Goal: Task Accomplishment & Management: Manage account settings

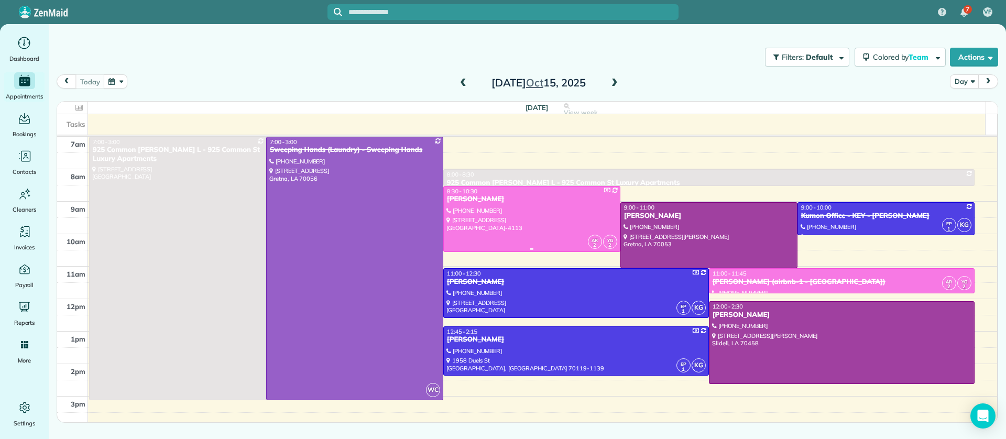
click at [526, 200] on div "RACHEL AFRICK - NATE" at bounding box center [532, 199] width 171 height 9
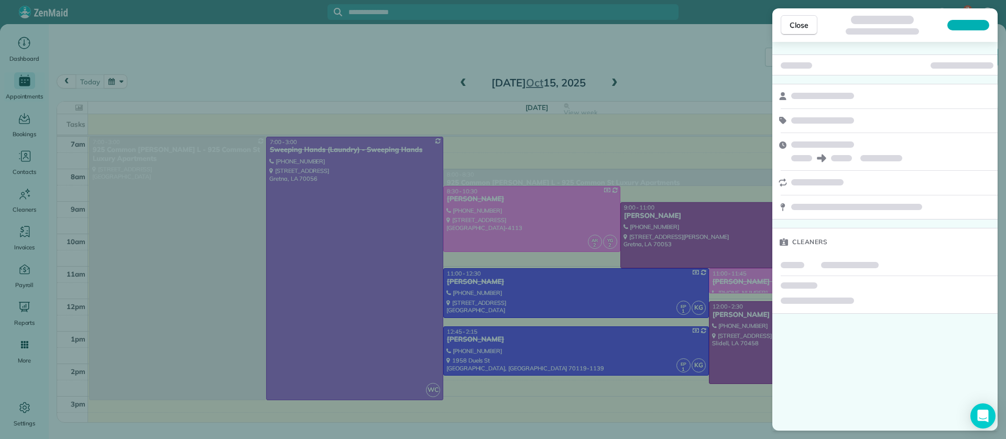
click at [636, 137] on div "Close Cleaners" at bounding box center [503, 219] width 1006 height 439
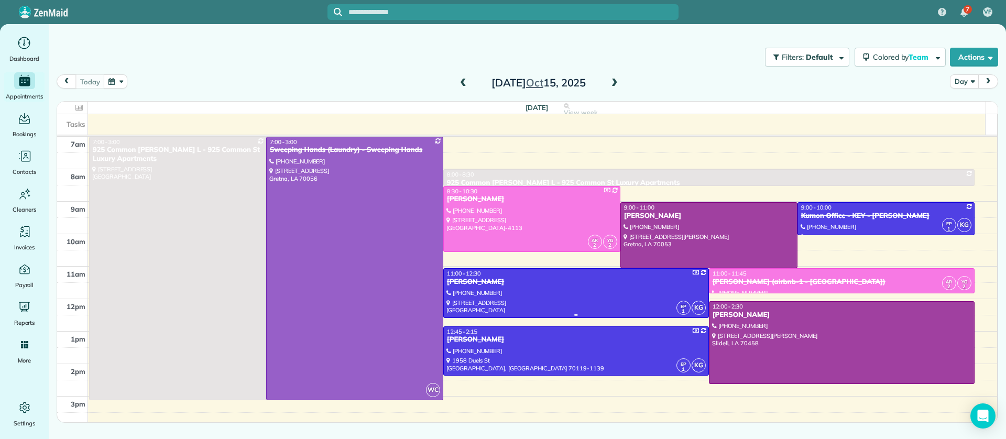
click at [533, 293] on div at bounding box center [576, 293] width 265 height 49
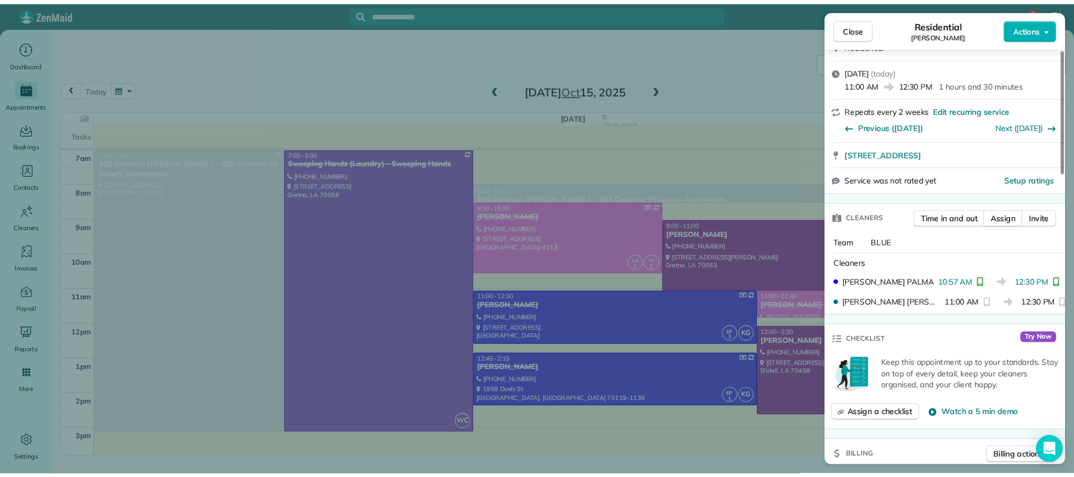
scroll to position [123, 0]
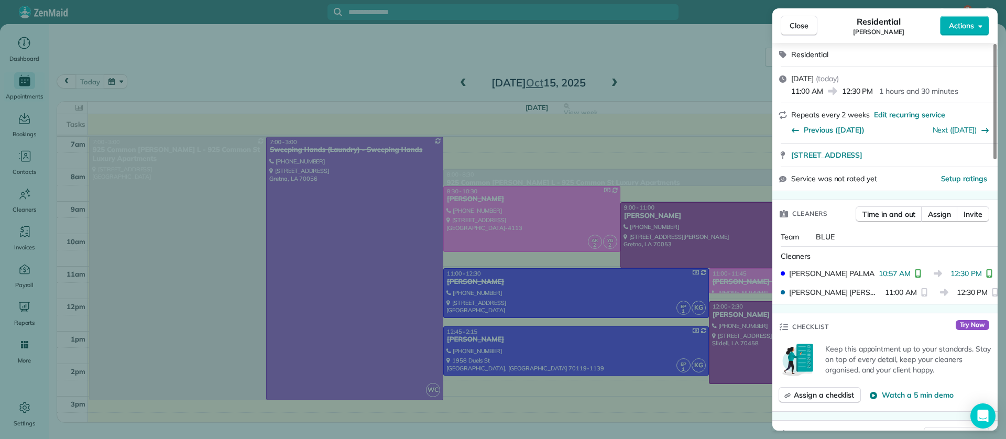
drag, startPoint x: 617, startPoint y: 146, endPoint x: 585, endPoint y: 102, distance: 54.1
click at [618, 148] on div "Close Residential BRYCE CRIER Actions Status Completed BRYCE CRIER · Open profi…" at bounding box center [503, 219] width 1006 height 439
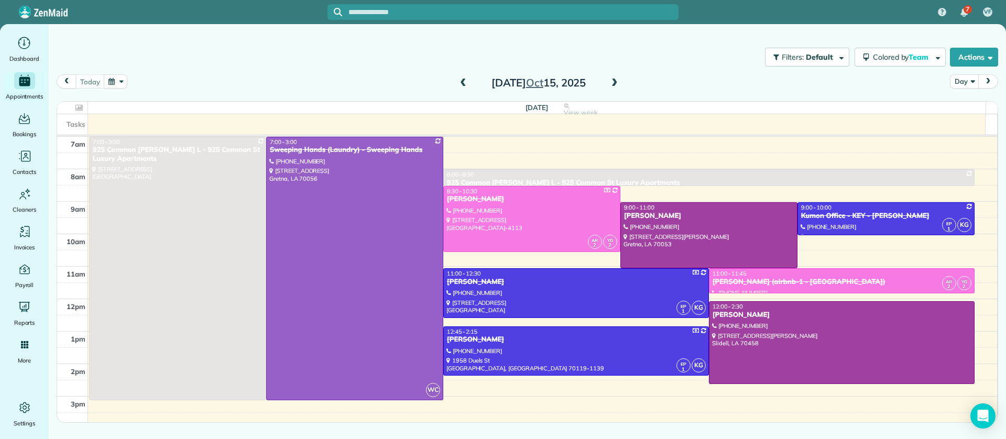
click at [615, 79] on span at bounding box center [615, 83] width 12 height 9
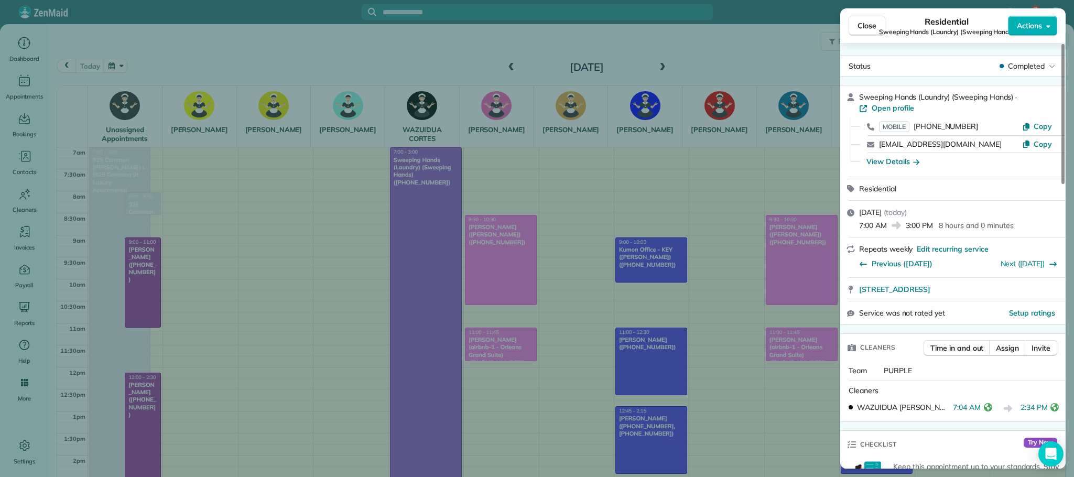
scroll to position [314, 0]
